Goal: Contribute content

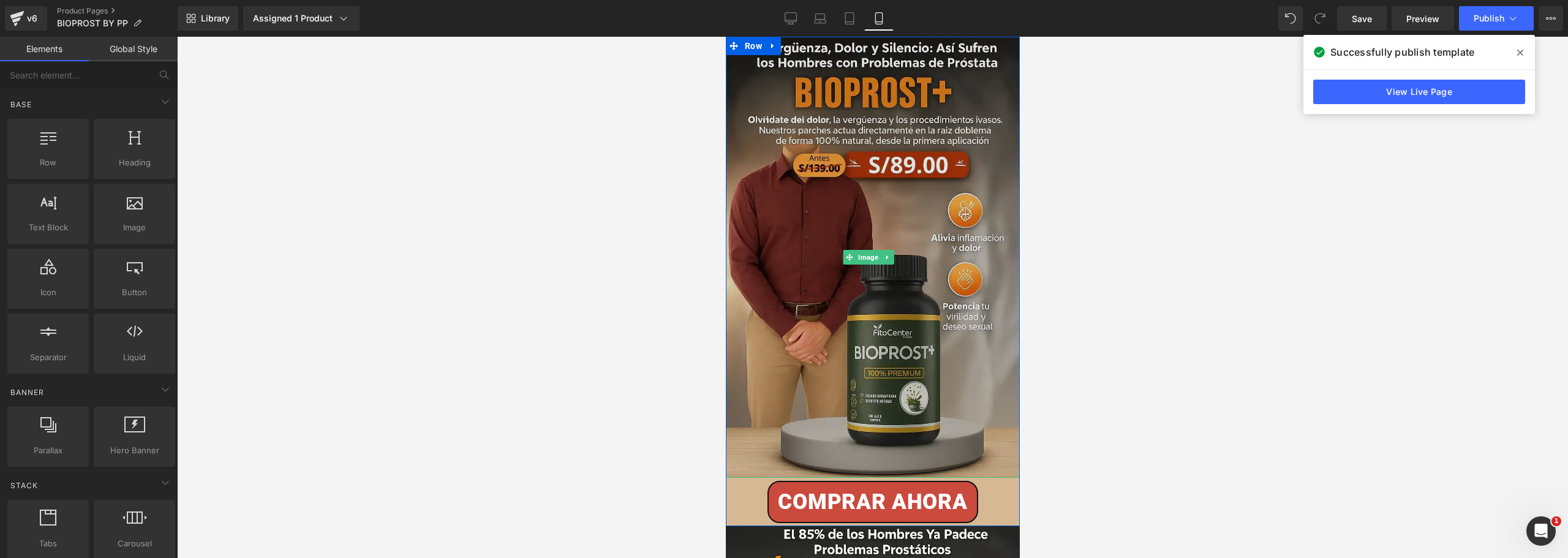
click at [791, 241] on img at bounding box center [873, 257] width 294 height 441
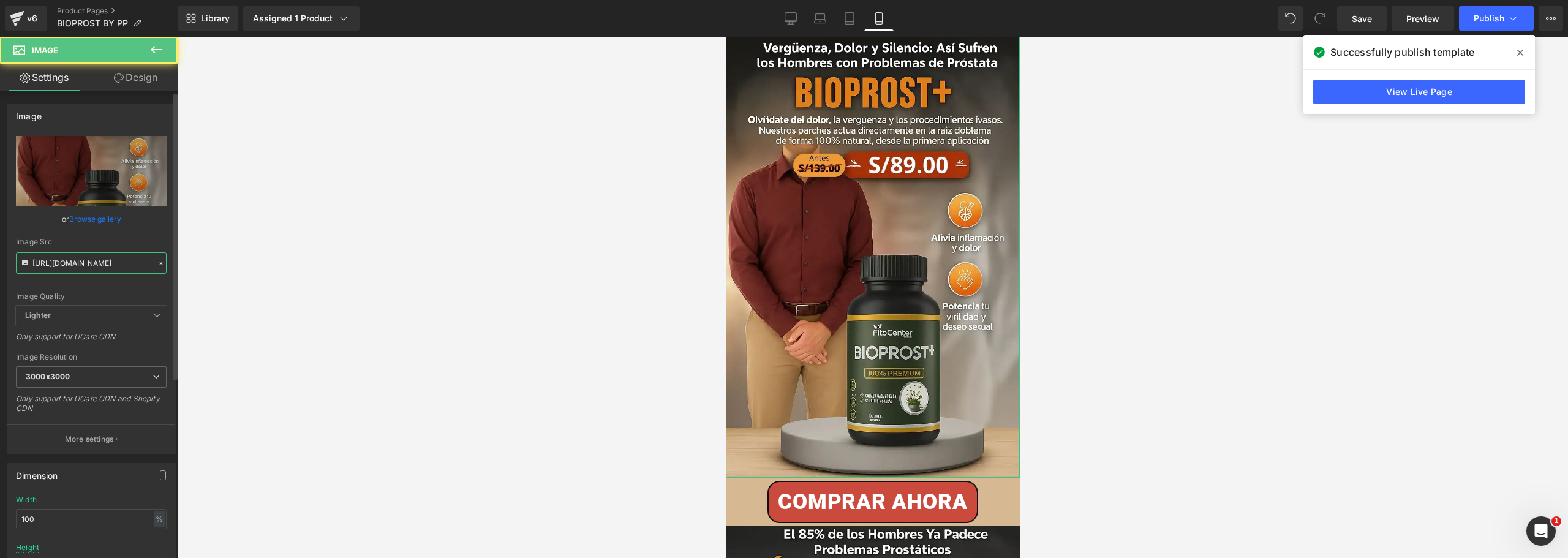
click at [90, 259] on input "[URL][DOMAIN_NAME]" at bounding box center [91, 263] width 151 height 21
paste input "YFkXbPGh/bioprost-1"
type input "[URL][DOMAIN_NAME]"
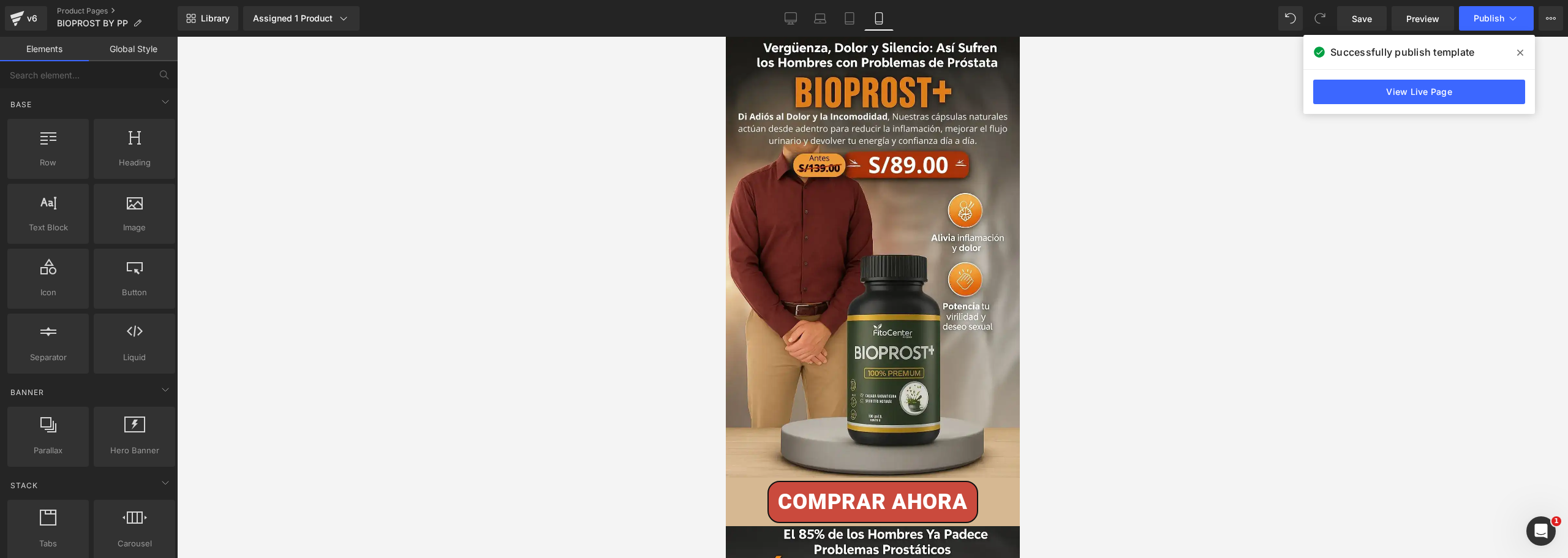
click at [487, 254] on div at bounding box center [873, 297] width 1391 height 521
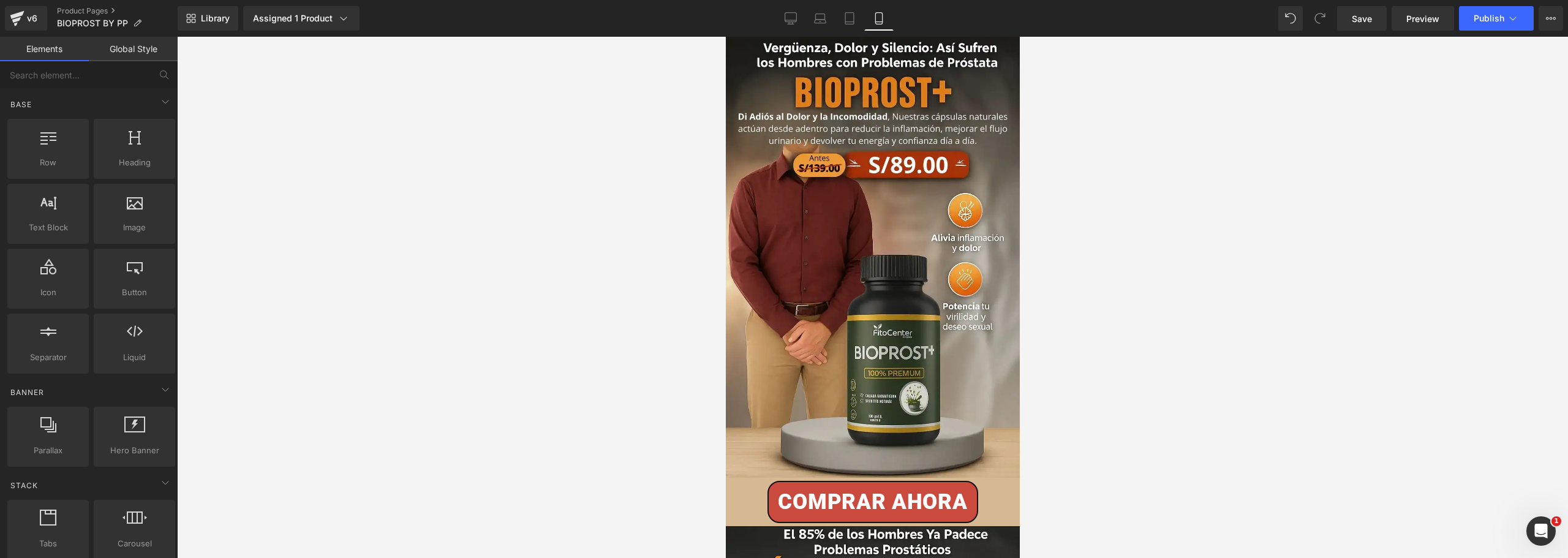
click at [636, 233] on div at bounding box center [873, 297] width 1391 height 521
click at [1496, 25] on button "Publish" at bounding box center [1496, 17] width 75 height 24
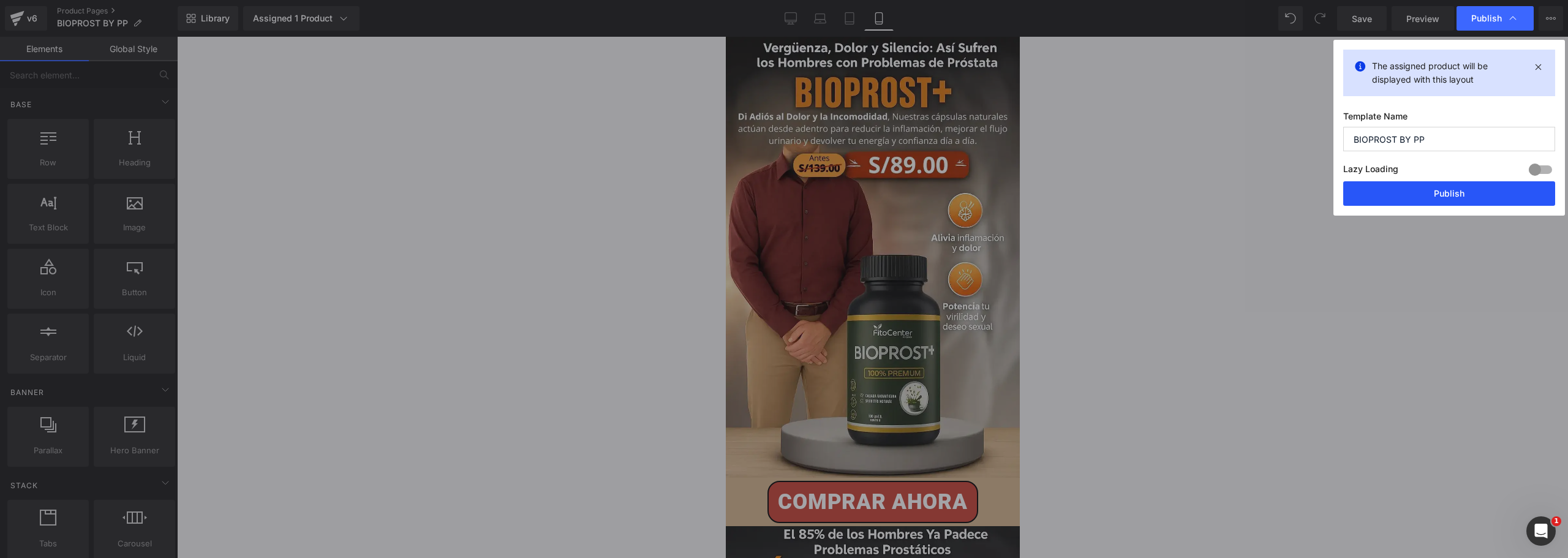
click at [1404, 205] on button "Publish" at bounding box center [1449, 192] width 212 height 24
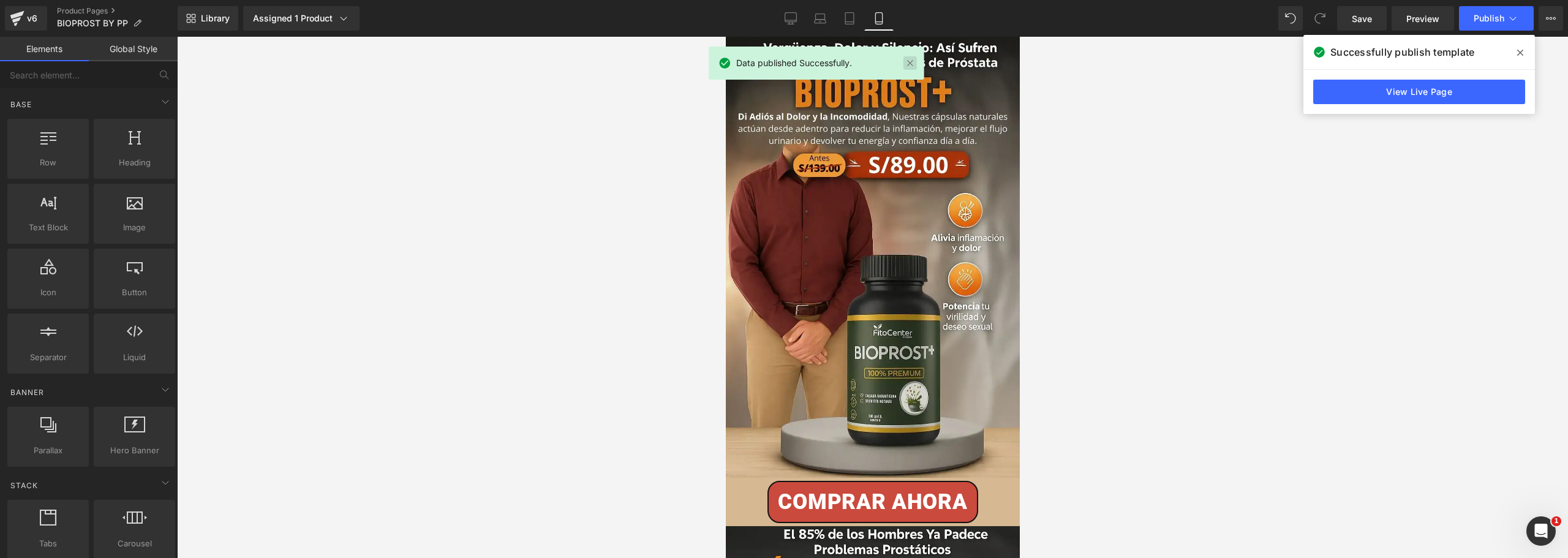
click at [909, 62] on link at bounding box center [910, 63] width 13 height 13
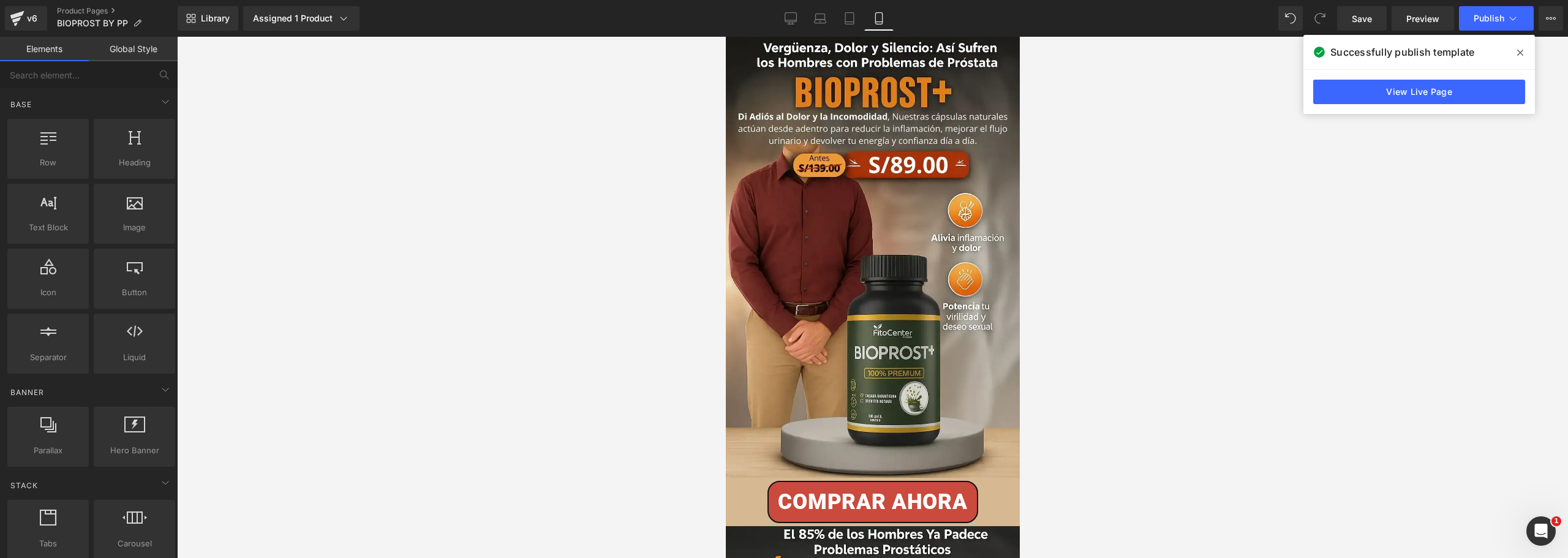
click at [524, 218] on div at bounding box center [873, 297] width 1391 height 521
